Goal: Transaction & Acquisition: Book appointment/travel/reservation

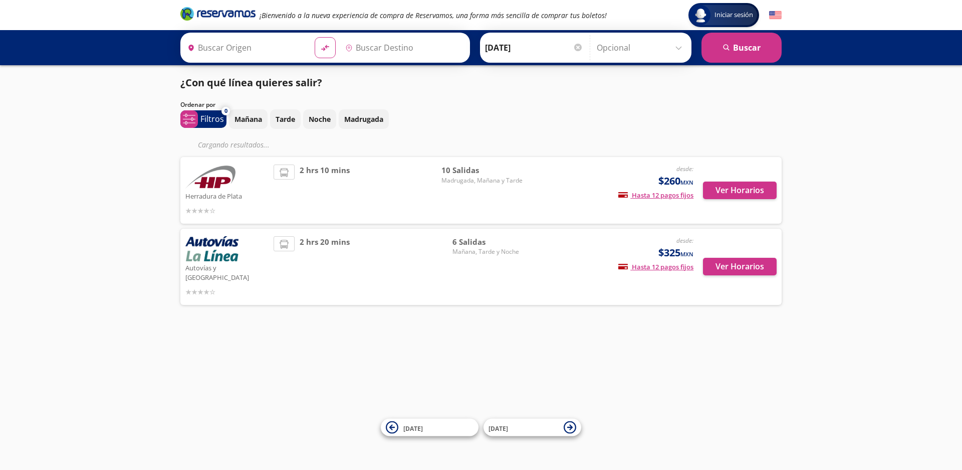
type input "Toluca, [GEOGRAPHIC_DATA]"
type input "Maravatío, [GEOGRAPHIC_DATA]"
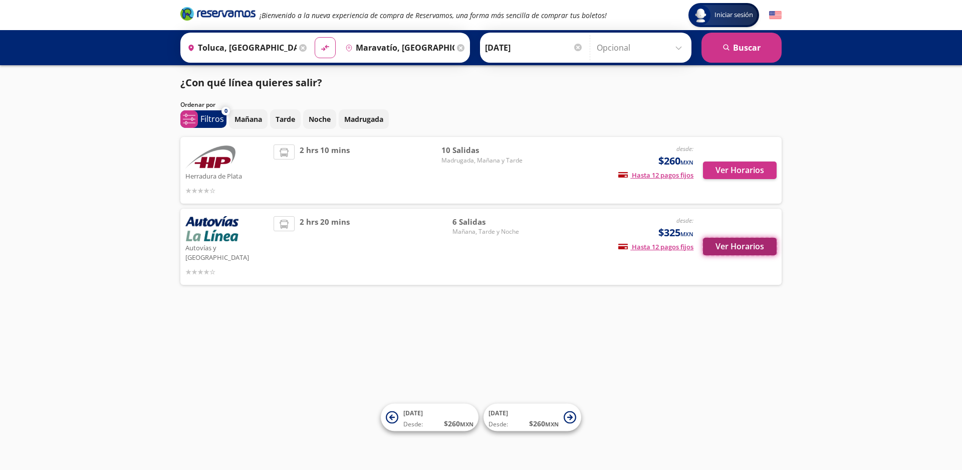
click at [731, 240] on button "Ver Horarios" at bounding box center [740, 247] width 74 height 18
click at [735, 175] on button "Ver Horarios" at bounding box center [740, 170] width 74 height 18
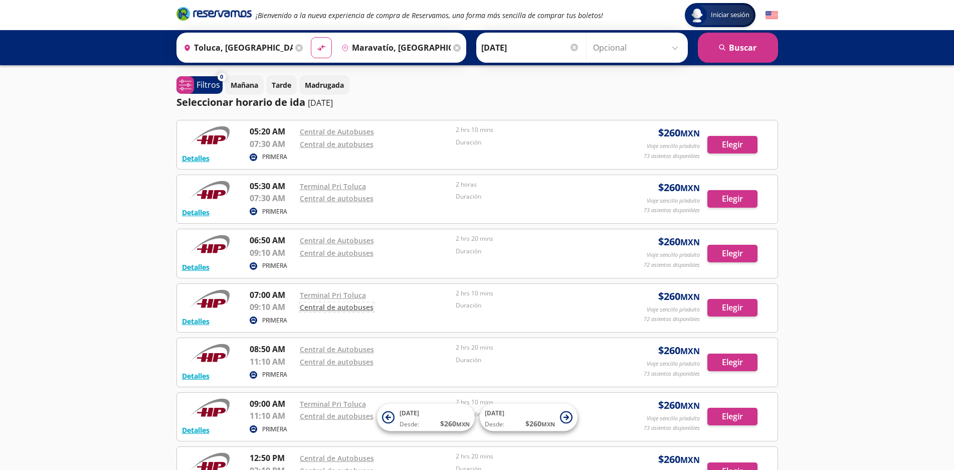
click at [340, 308] on link "Central de autobuses" at bounding box center [337, 307] width 74 height 10
click at [726, 308] on button "Elegir" at bounding box center [732, 308] width 50 height 18
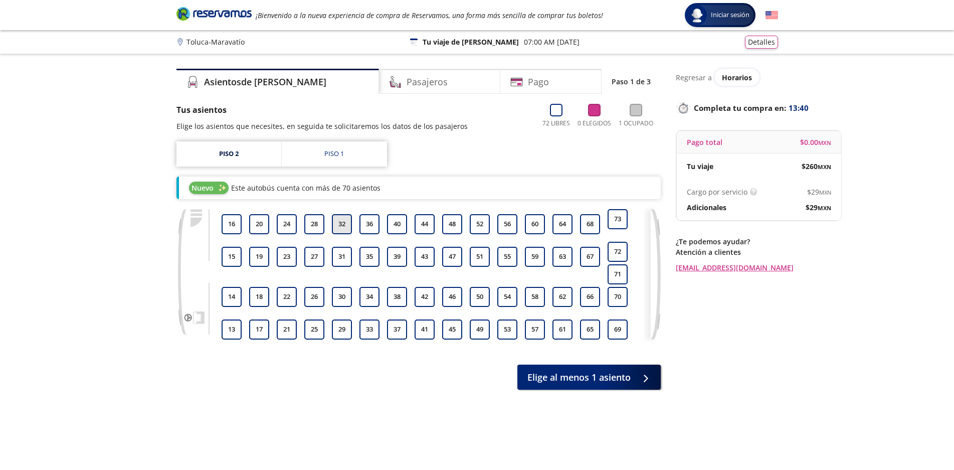
click at [344, 224] on button "32" at bounding box center [342, 224] width 20 height 20
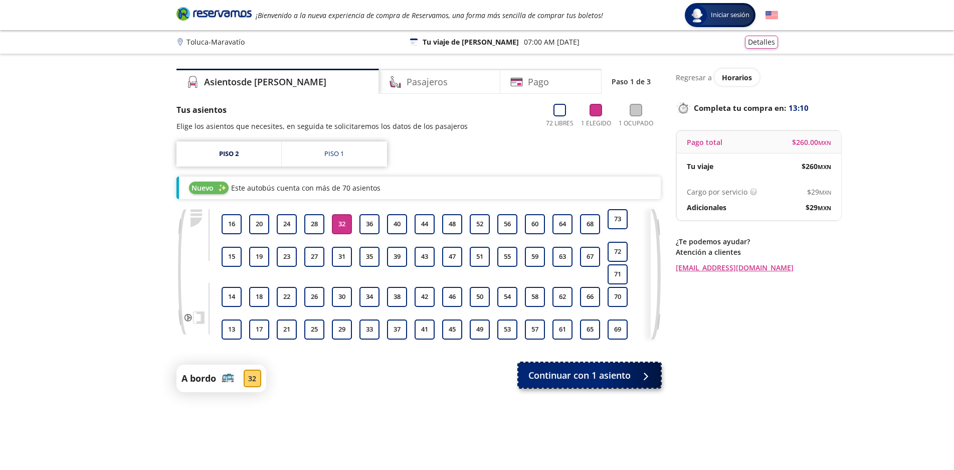
click at [593, 382] on span "Continuar con 1 asiento" at bounding box center [579, 375] width 102 height 14
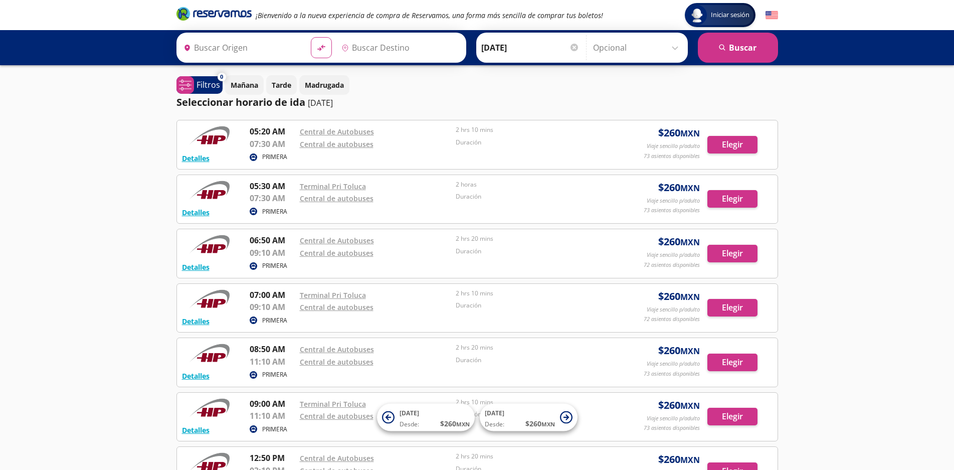
type input "Toluca, [GEOGRAPHIC_DATA]"
type input "Maravatío, [GEOGRAPHIC_DATA]"
click at [319, 294] on link "Terminal Pri Toluca" at bounding box center [333, 295] width 66 height 10
click at [245, 85] on p "Mañana" at bounding box center [245, 85] width 28 height 11
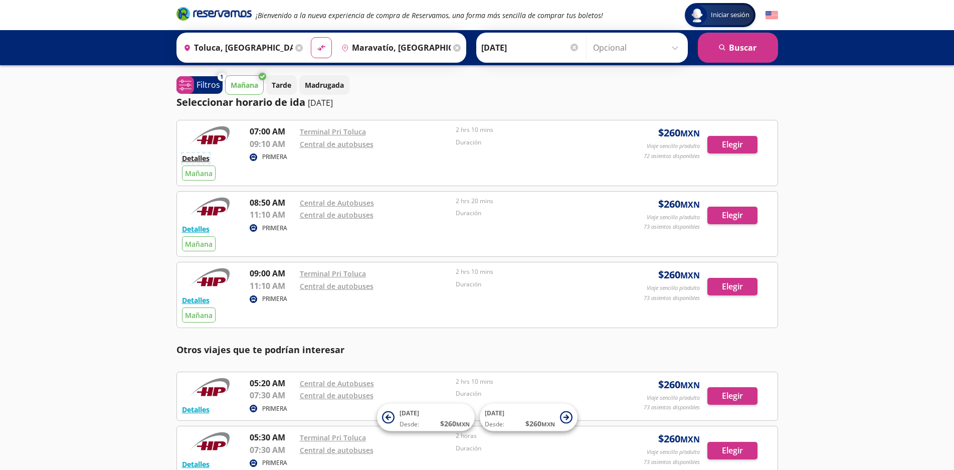
click at [194, 158] on button "Detalles" at bounding box center [196, 158] width 28 height 11
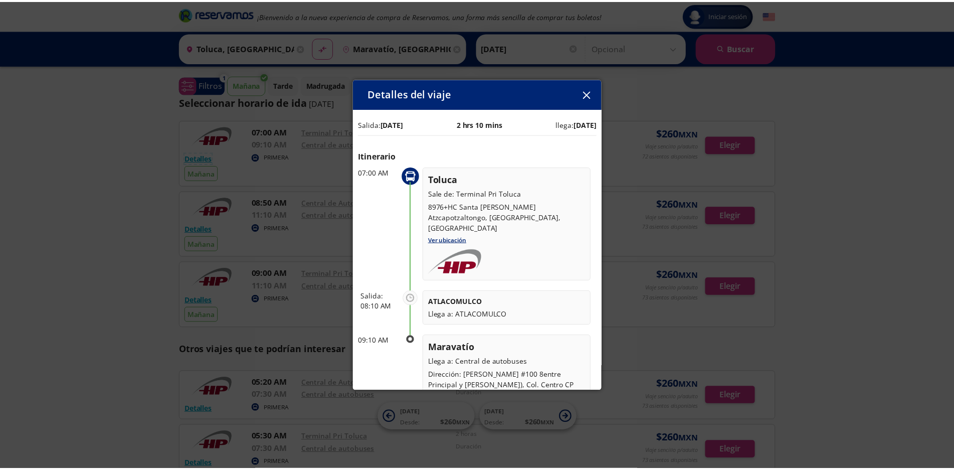
scroll to position [38, 0]
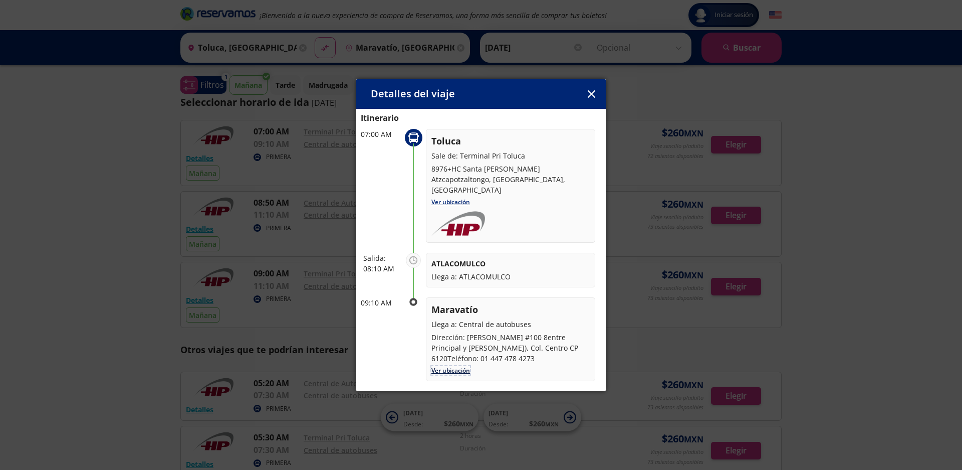
click at [457, 366] on link "Ver ubicación" at bounding box center [451, 370] width 39 height 9
click at [594, 93] on icon "button" at bounding box center [592, 94] width 8 height 8
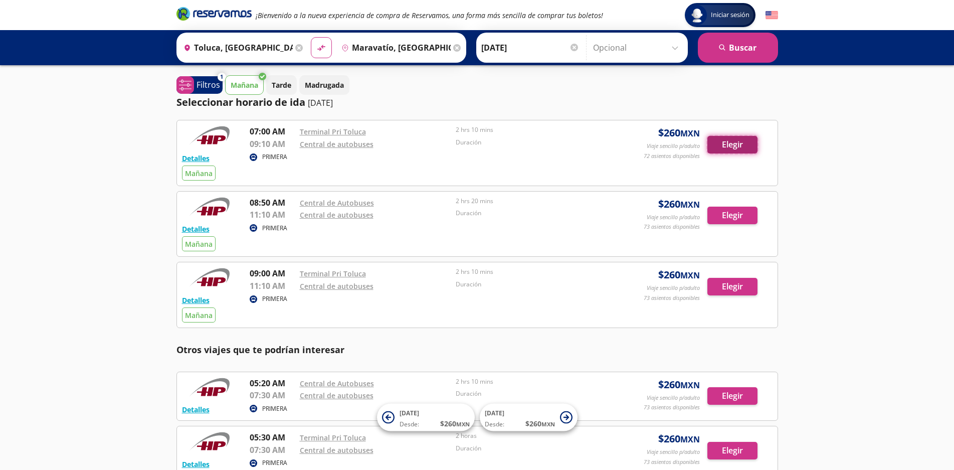
click at [735, 146] on button "Elegir" at bounding box center [732, 145] width 50 height 18
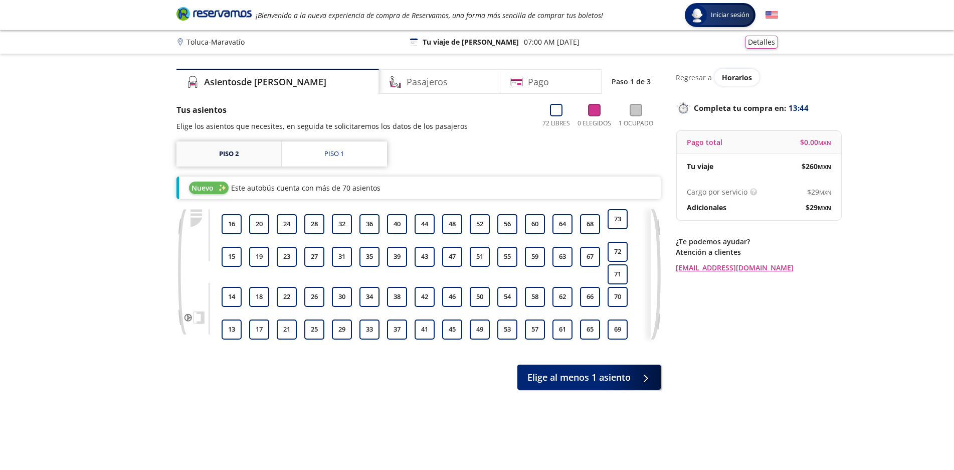
click at [232, 155] on link "Piso 2" at bounding box center [228, 153] width 105 height 25
click at [406, 85] on h4 "Pasajeros" at bounding box center [426, 82] width 41 height 14
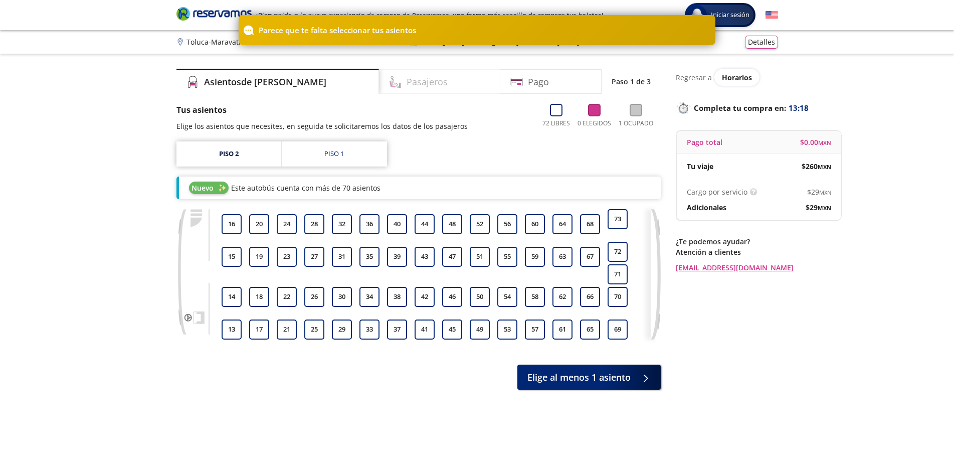
click at [406, 85] on h4 "Pasajeros" at bounding box center [426, 82] width 41 height 14
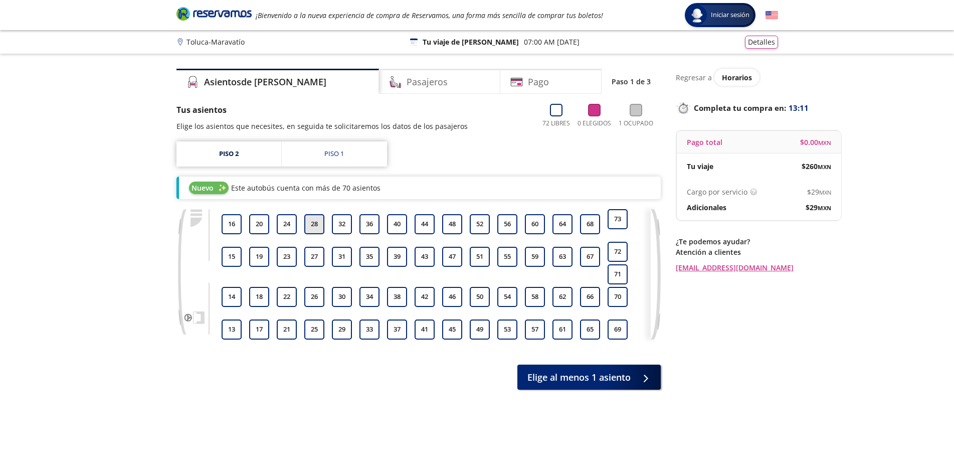
click at [313, 226] on button "28" at bounding box center [314, 224] width 20 height 20
click at [315, 256] on button "27" at bounding box center [314, 257] width 20 height 20
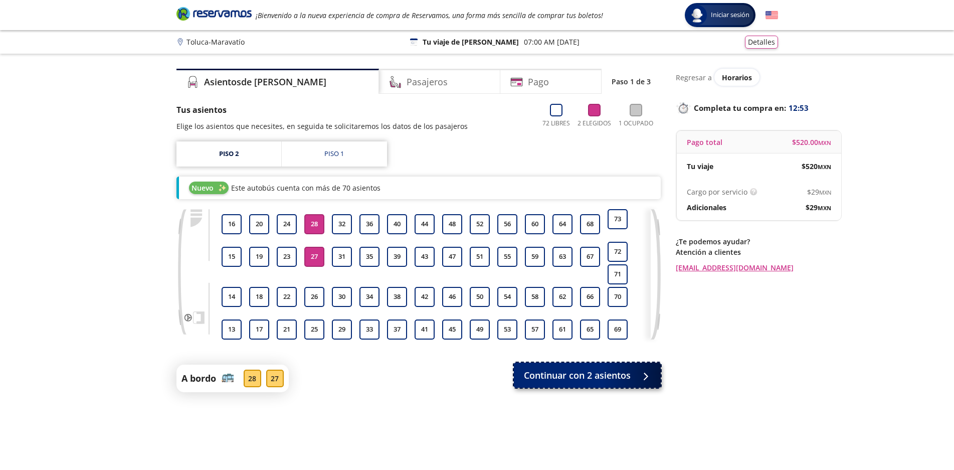
click at [595, 382] on span "Continuar con 2 asientos" at bounding box center [577, 375] width 107 height 14
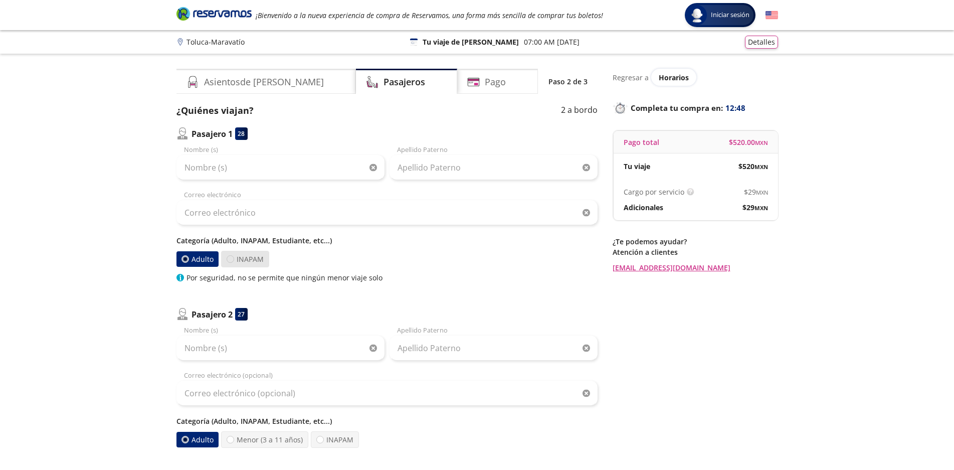
click at [228, 258] on div at bounding box center [231, 259] width 8 height 8
click at [228, 258] on input "INAPAM" at bounding box center [230, 259] width 7 height 7
radio input "true"
click at [185, 262] on div at bounding box center [185, 259] width 8 height 8
click at [185, 262] on input "Adulto" at bounding box center [185, 259] width 7 height 7
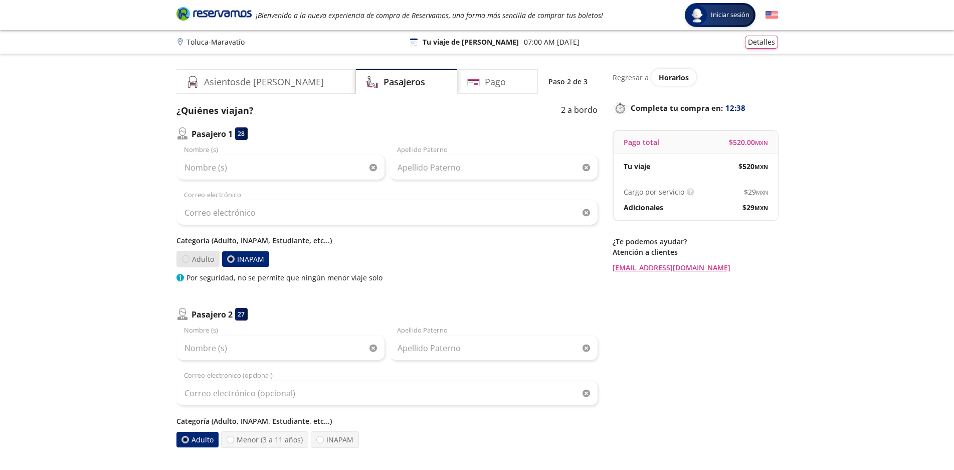
radio input "true"
radio input "false"
click at [631, 72] on p "Regresar a" at bounding box center [630, 77] width 36 height 11
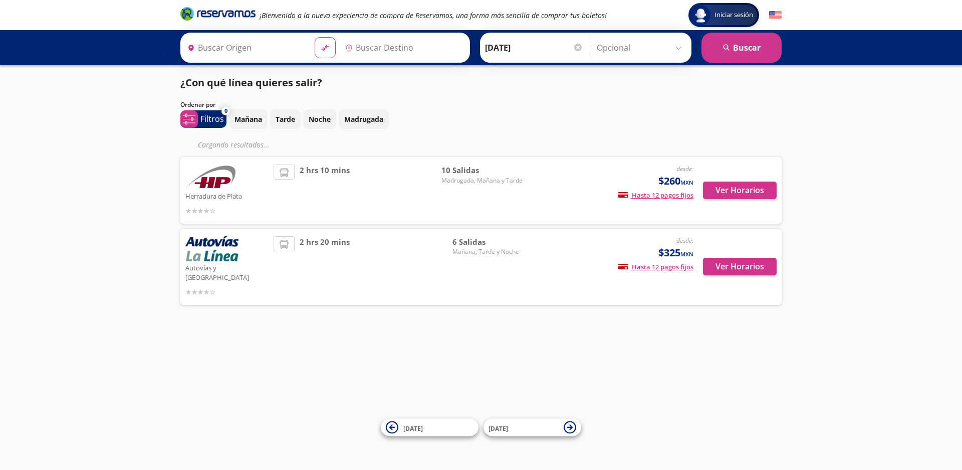
type input "Toluca, [GEOGRAPHIC_DATA]"
type input "Maravatío, [GEOGRAPHIC_DATA]"
